Goal: Task Accomplishment & Management: Use online tool/utility

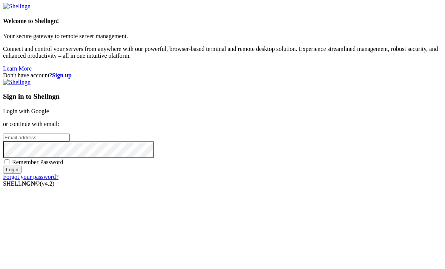
click at [3, 72] on div "Welcome to Shellngn! Your secure gateway to remote server management. Connect a…" at bounding box center [222, 37] width 439 height 69
click at [49, 108] on link "Login with Google" at bounding box center [26, 111] width 46 height 6
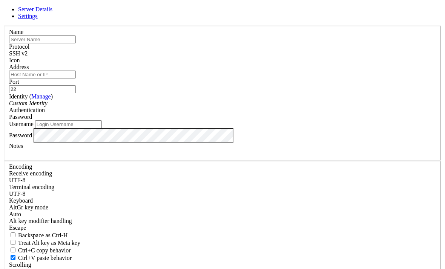
click at [76, 43] on input "text" at bounding box center [42, 39] width 67 height 8
type input "45.152.241.11"
click at [76, 78] on input "Address" at bounding box center [42, 75] width 67 height 8
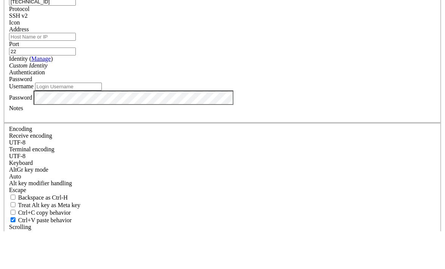
click at [76, 35] on input "45.152.241.11" at bounding box center [42, 39] width 67 height 8
click at [76, 35] on input "[TECHNICAL_ID]" at bounding box center [42, 39] width 67 height 8
click at [76, 71] on input "Address" at bounding box center [42, 75] width 67 height 8
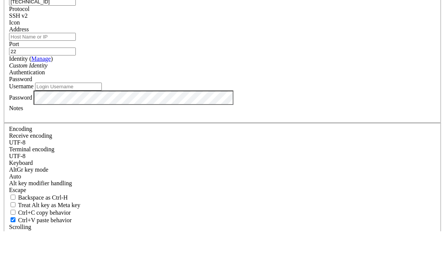
paste input "[TECHNICAL_ID]"
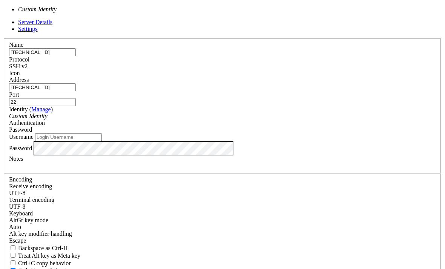
type input "[TECHNICAL_ID]"
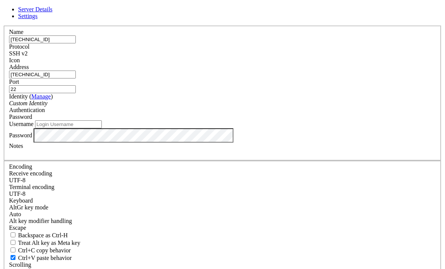
click at [76, 91] on input "22" at bounding box center [42, 89] width 67 height 8
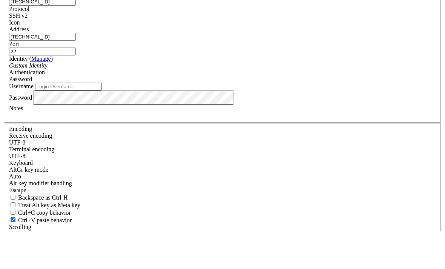
type input "2"
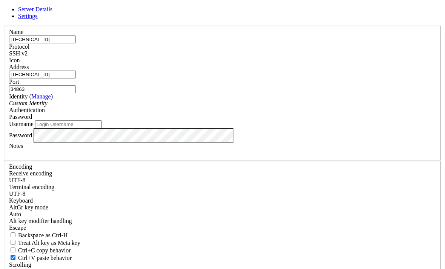
type input "34863"
click at [102, 128] on input "Username" at bounding box center [68, 124] width 67 height 8
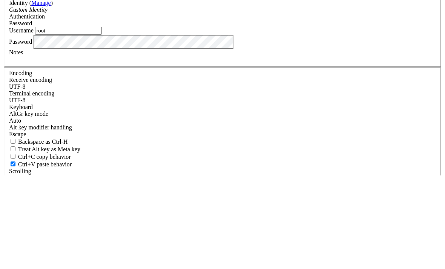
type input "root"
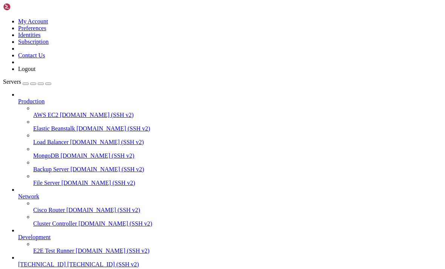
scroll to position [35, 0]
click at [52, 261] on span "[TECHNICAL_ID]" at bounding box center [42, 264] width 48 height 6
click at [45, 248] on link "E2E Test Runner [DOMAIN_NAME] (SSH v2)" at bounding box center [237, 251] width 409 height 7
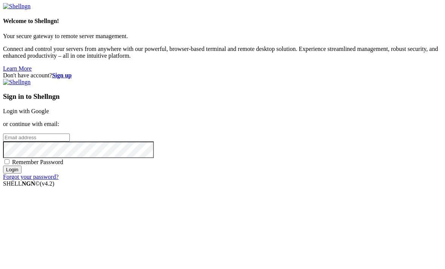
click at [49, 108] on link "Login with Google" at bounding box center [26, 111] width 46 height 6
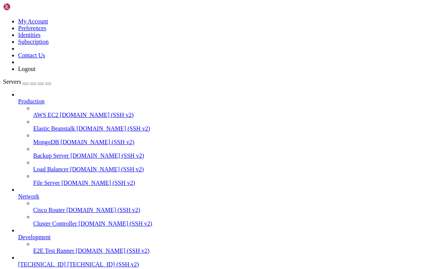
click at [48, 84] on icon "button" at bounding box center [48, 84] width 0 height 0
click at [35, 261] on span "[TECHNICAL_ID]" at bounding box center [42, 264] width 48 height 6
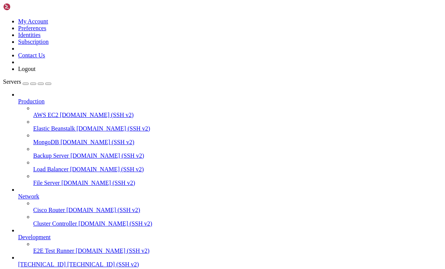
click at [34, 261] on span "[TECHNICAL_ID]" at bounding box center [42, 264] width 48 height 6
